Goal: Transaction & Acquisition: Purchase product/service

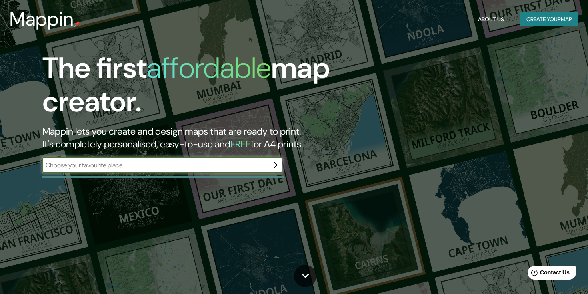
click at [124, 169] on input "text" at bounding box center [154, 164] width 224 height 9
type input "dove lake boatshed"
click at [273, 164] on icon "button" at bounding box center [274, 165] width 6 height 6
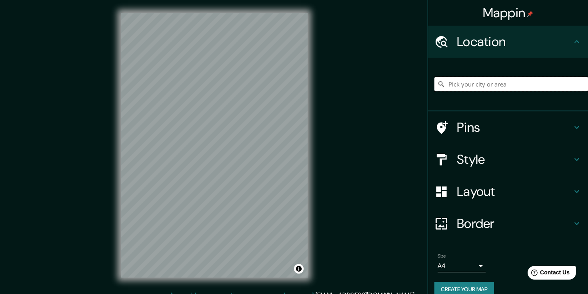
click at [483, 89] on input "Pick your city or area" at bounding box center [511, 84] width 154 height 14
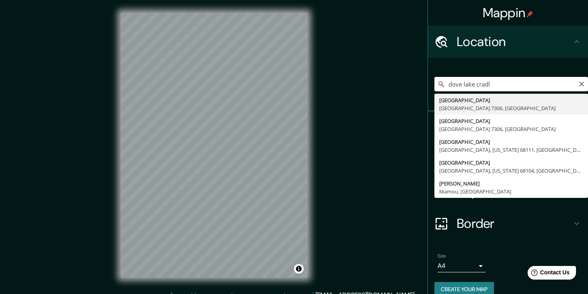
type input "[STREET_ADDRESS]"
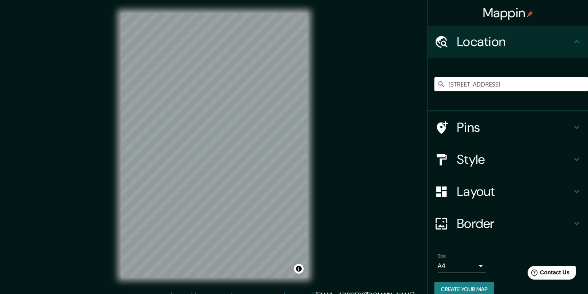
click at [487, 155] on h4 "Style" at bounding box center [514, 159] width 115 height 16
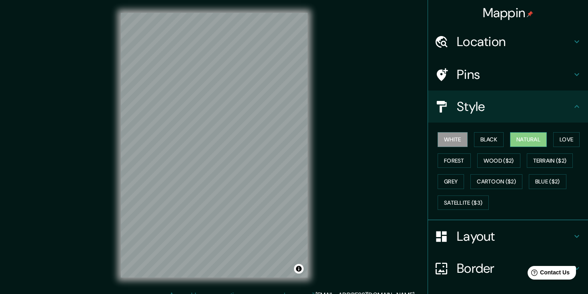
click at [541, 141] on button "Natural" at bounding box center [528, 139] width 37 height 15
click at [455, 160] on button "Forest" at bounding box center [454, 160] width 33 height 15
click at [538, 139] on button "Natural" at bounding box center [528, 139] width 37 height 15
click at [550, 157] on button "Terrain ($2)" at bounding box center [550, 160] width 46 height 15
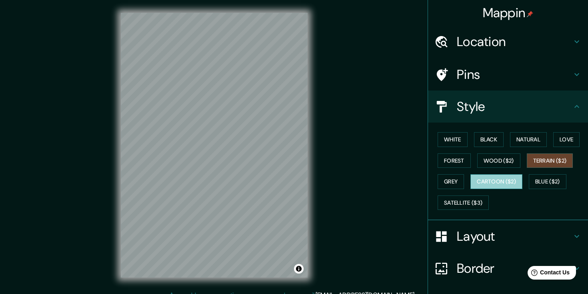
click at [485, 182] on button "Cartoon ($2)" at bounding box center [496, 181] width 52 height 15
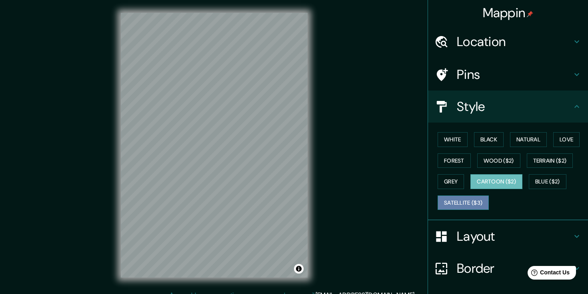
click at [464, 200] on button "Satellite ($3)" at bounding box center [463, 202] width 51 height 15
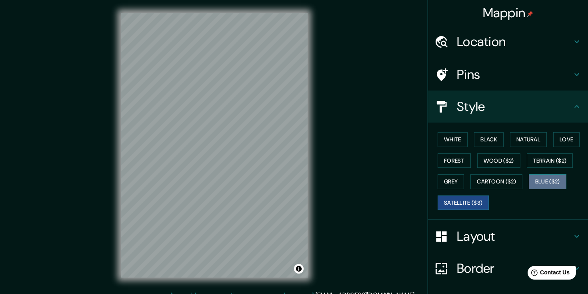
click at [561, 185] on button "Blue ($2)" at bounding box center [548, 181] width 38 height 15
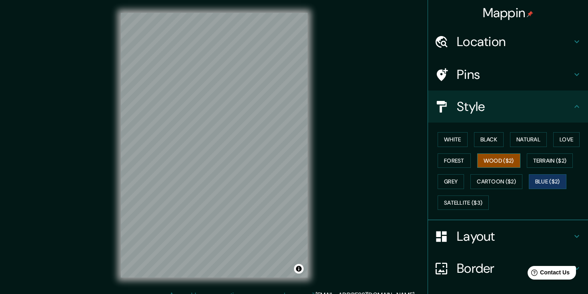
click at [496, 165] on button "Wood ($2)" at bounding box center [498, 160] width 43 height 15
click at [548, 164] on button "Terrain ($2)" at bounding box center [550, 160] width 46 height 15
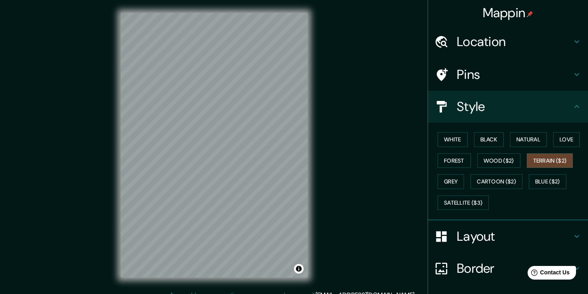
scroll to position [2, 0]
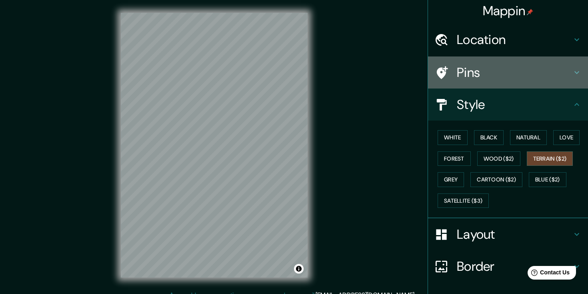
click at [507, 62] on div "Pins" at bounding box center [508, 72] width 160 height 32
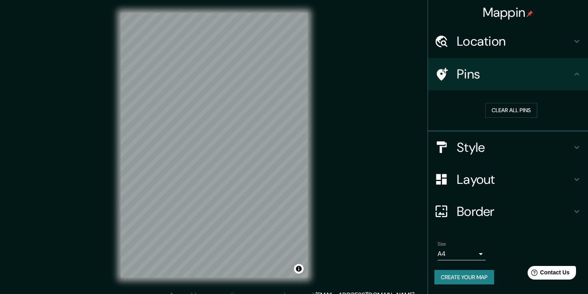
scroll to position [0, 0]
drag, startPoint x: 190, startPoint y: 109, endPoint x: 203, endPoint y: 109, distance: 13.2
click at [203, 109] on div at bounding box center [203, 107] width 6 height 6
click at [526, 115] on button "Clear all pins" at bounding box center [511, 110] width 52 height 15
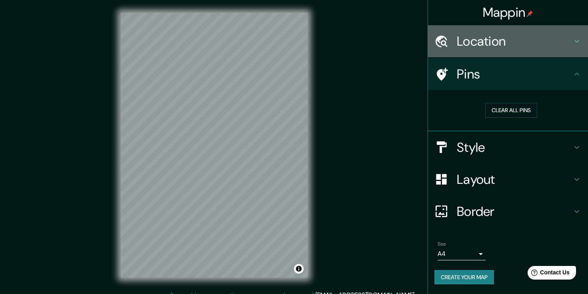
click at [496, 51] on div "Location" at bounding box center [508, 41] width 160 height 32
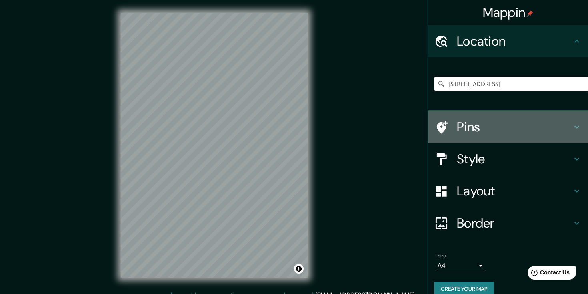
click at [468, 136] on div "Pins" at bounding box center [508, 127] width 160 height 32
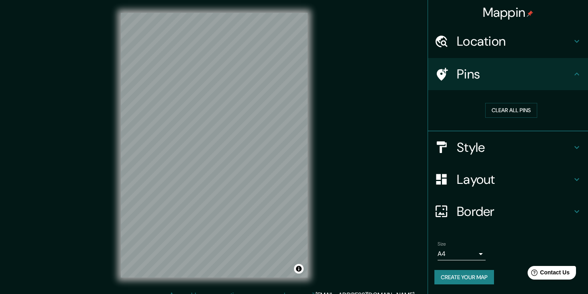
click at [468, 144] on h4 "Style" at bounding box center [514, 147] width 115 height 16
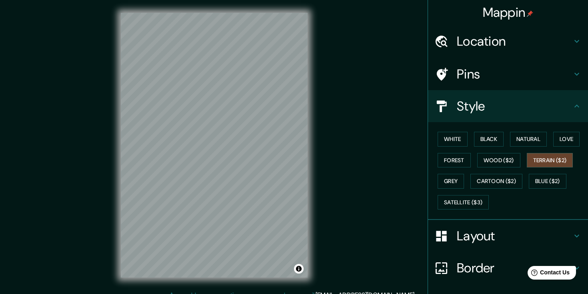
click at [451, 234] on div at bounding box center [445, 236] width 22 height 14
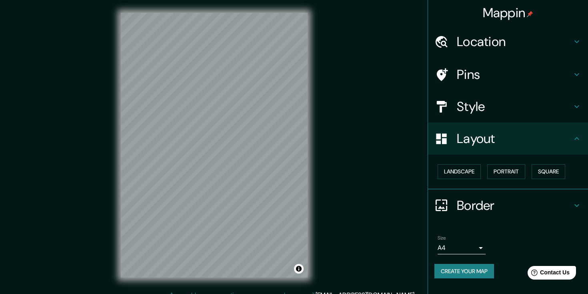
scroll to position [9, 0]
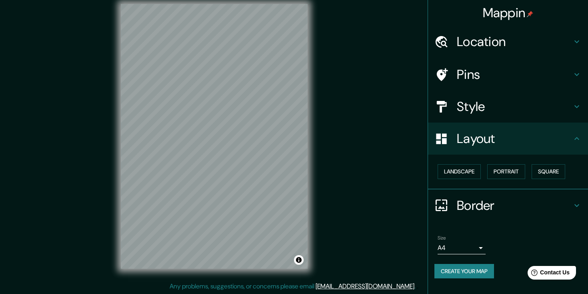
click at [466, 211] on h4 "Border" at bounding box center [514, 205] width 115 height 16
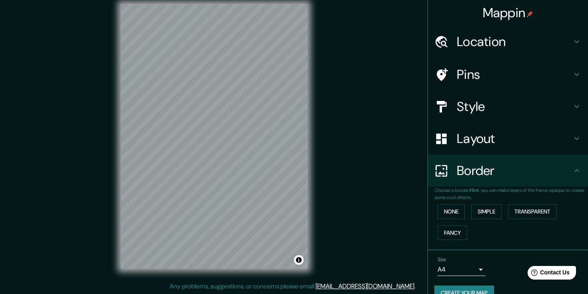
scroll to position [16, 0]
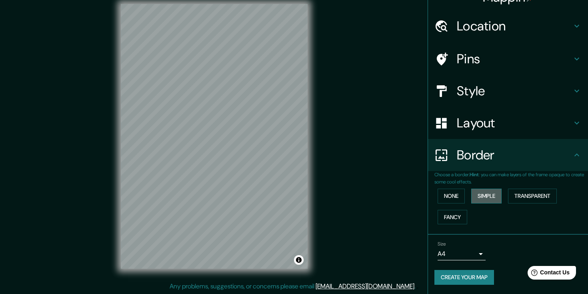
click at [482, 198] on button "Simple" at bounding box center [486, 195] width 30 height 15
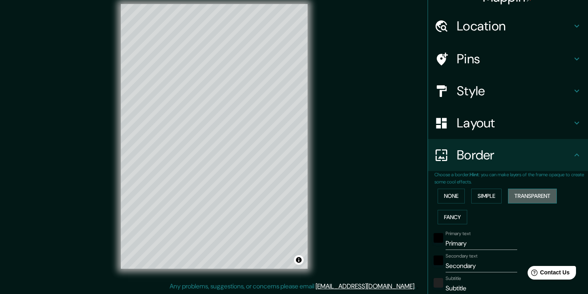
click at [524, 195] on button "Transparent" at bounding box center [532, 195] width 49 height 15
click at [462, 220] on button "Fancy" at bounding box center [453, 217] width 30 height 15
click at [491, 196] on button "Simple" at bounding box center [486, 195] width 30 height 15
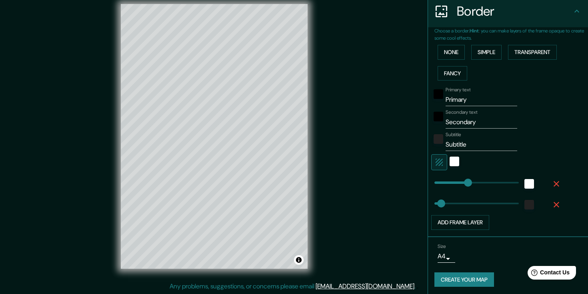
scroll to position [162, 0]
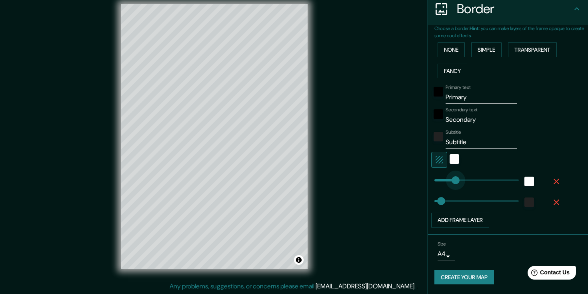
type input "89"
drag, startPoint x: 467, startPoint y: 179, endPoint x: 449, endPoint y: 185, distance: 18.6
type input "37"
type input "144"
drag, startPoint x: 450, startPoint y: 184, endPoint x: 460, endPoint y: 182, distance: 10.1
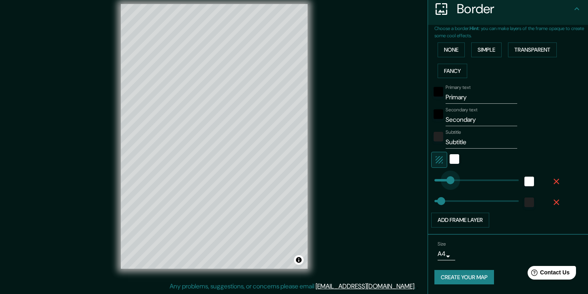
type input "37"
